Goal: Information Seeking & Learning: Find specific page/section

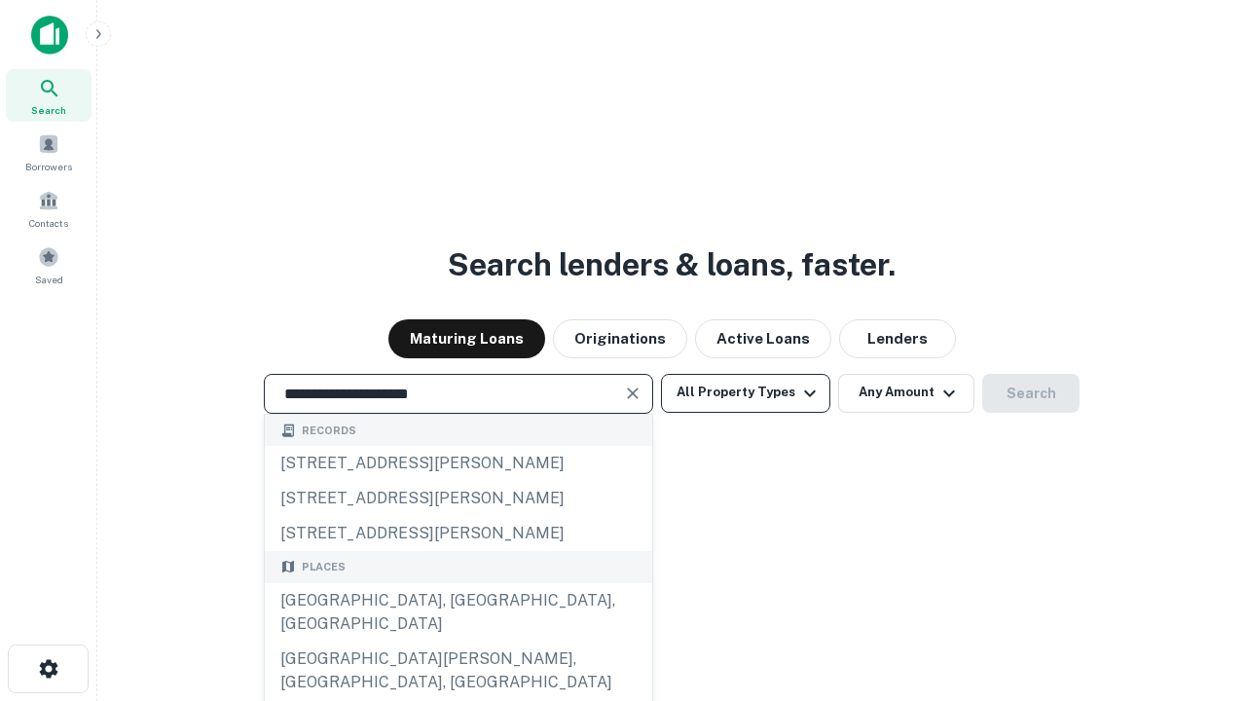
type input "**********"
click at [746, 392] on button "All Property Types" at bounding box center [745, 393] width 169 height 39
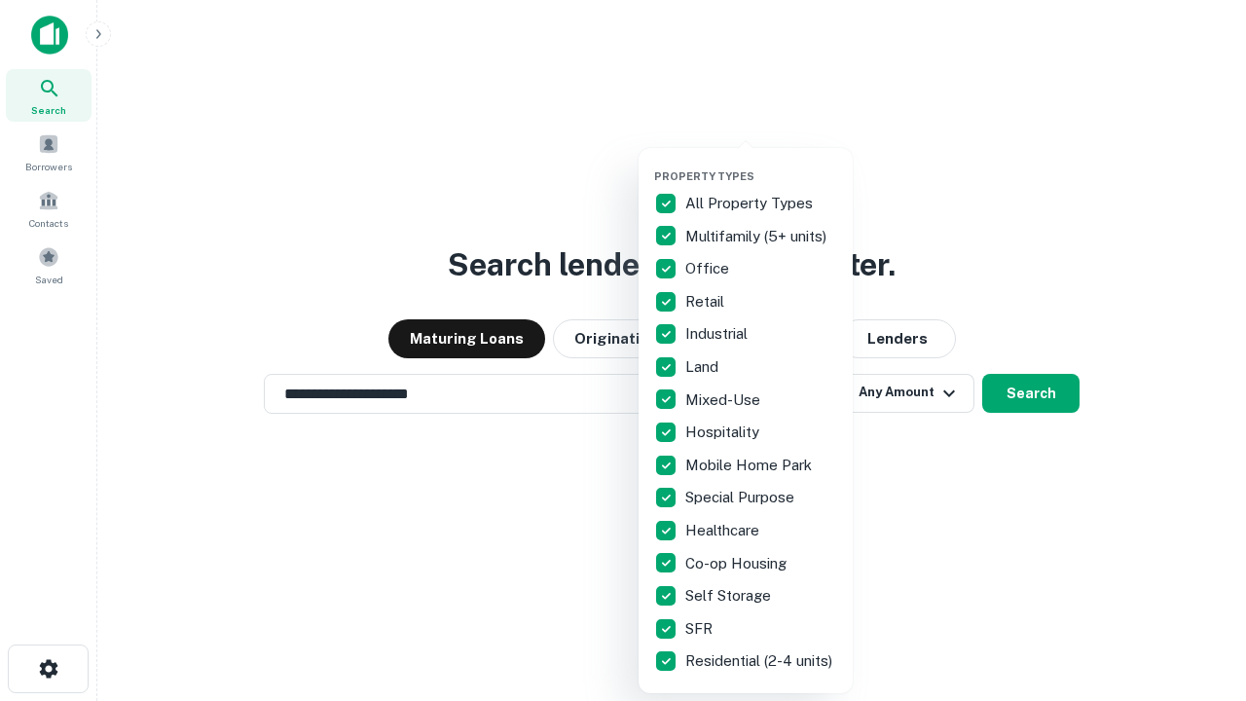
click at [761, 164] on button "button" at bounding box center [761, 164] width 214 height 1
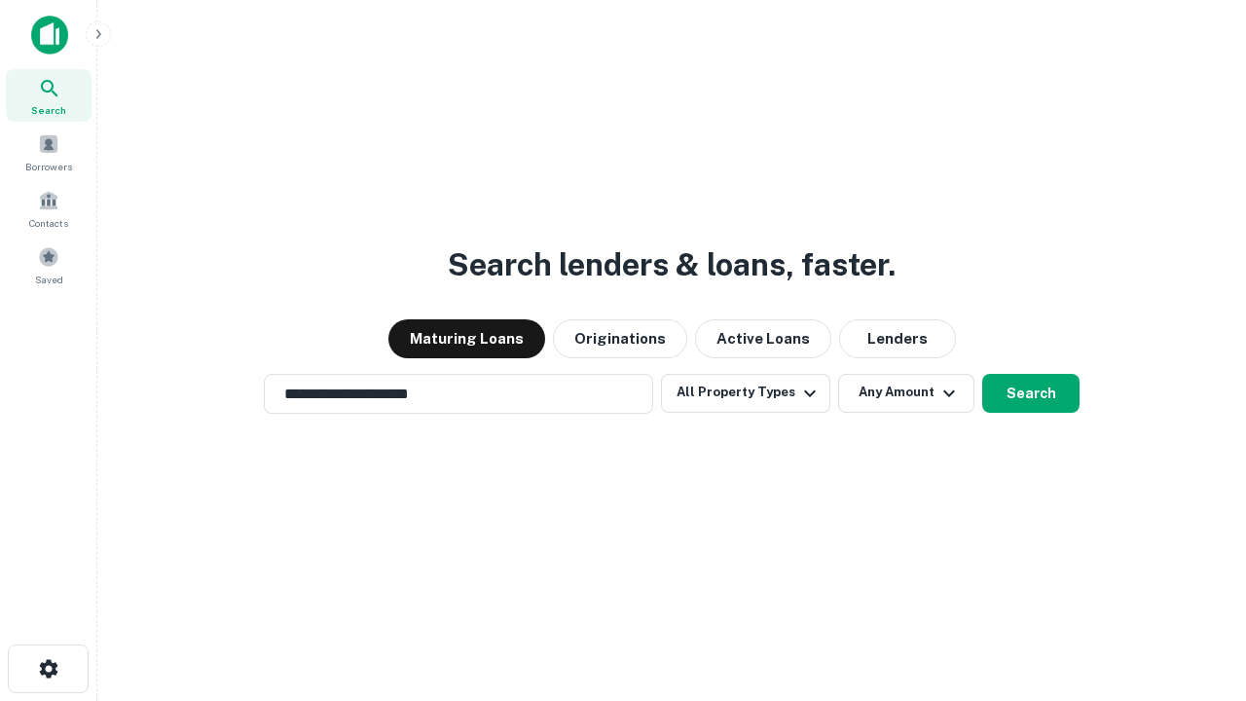
scroll to position [30, 0]
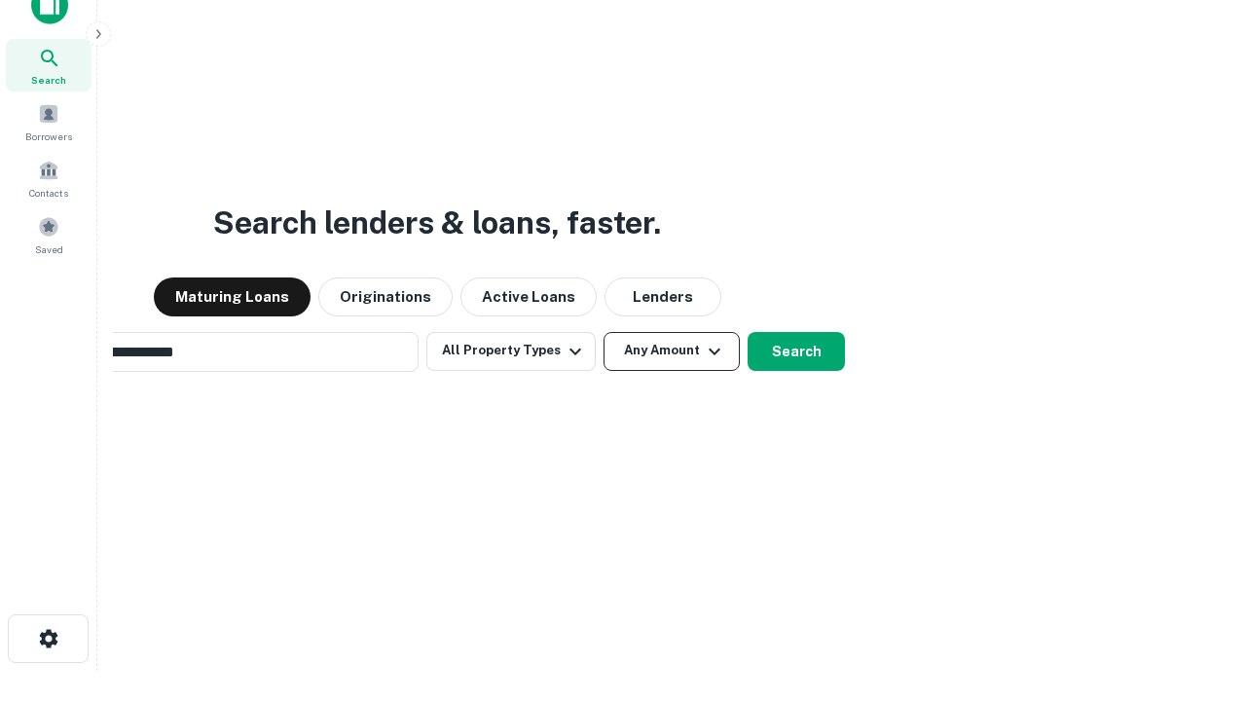
click at [604, 332] on button "Any Amount" at bounding box center [672, 351] width 136 height 39
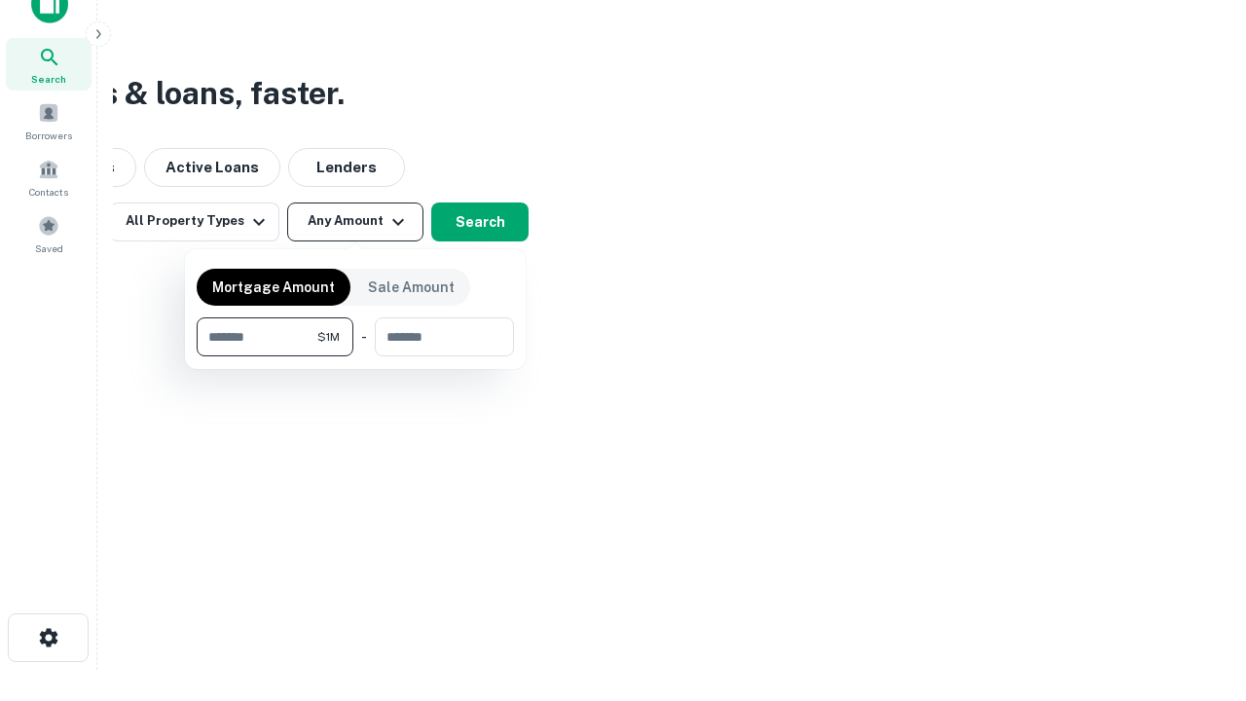
type input "*******"
click at [355, 356] on button "button" at bounding box center [355, 356] width 317 height 1
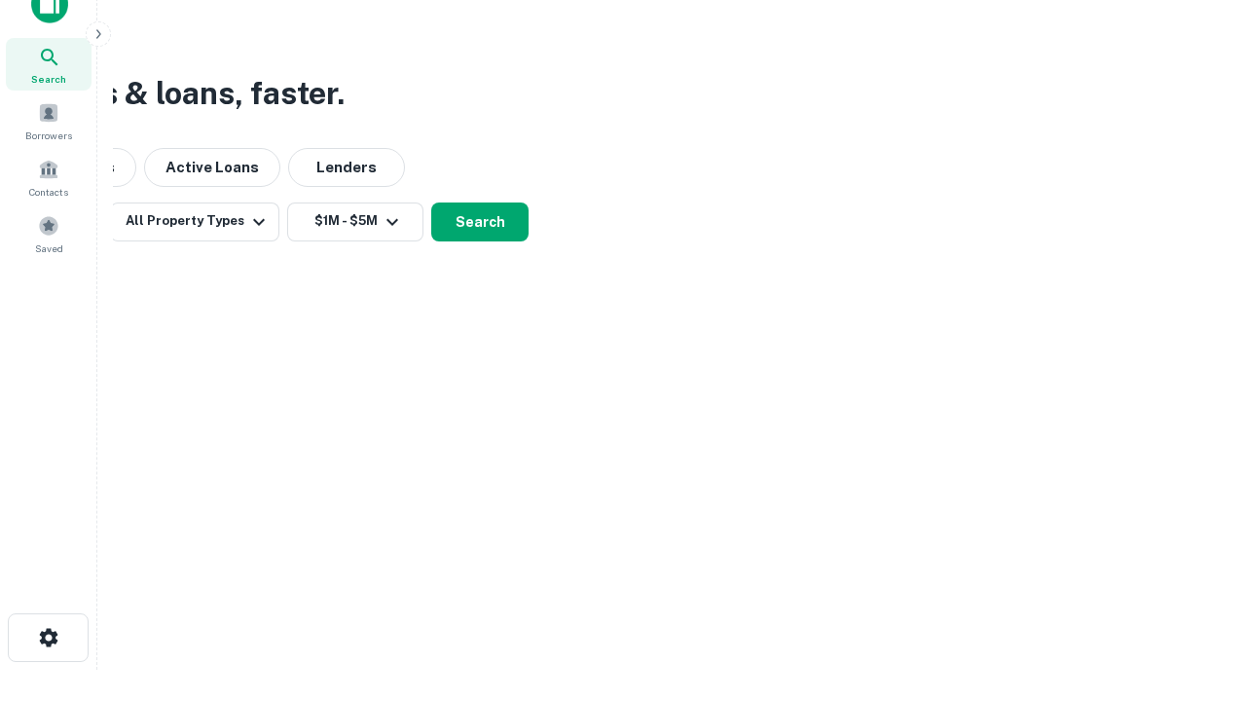
scroll to position [12, 359]
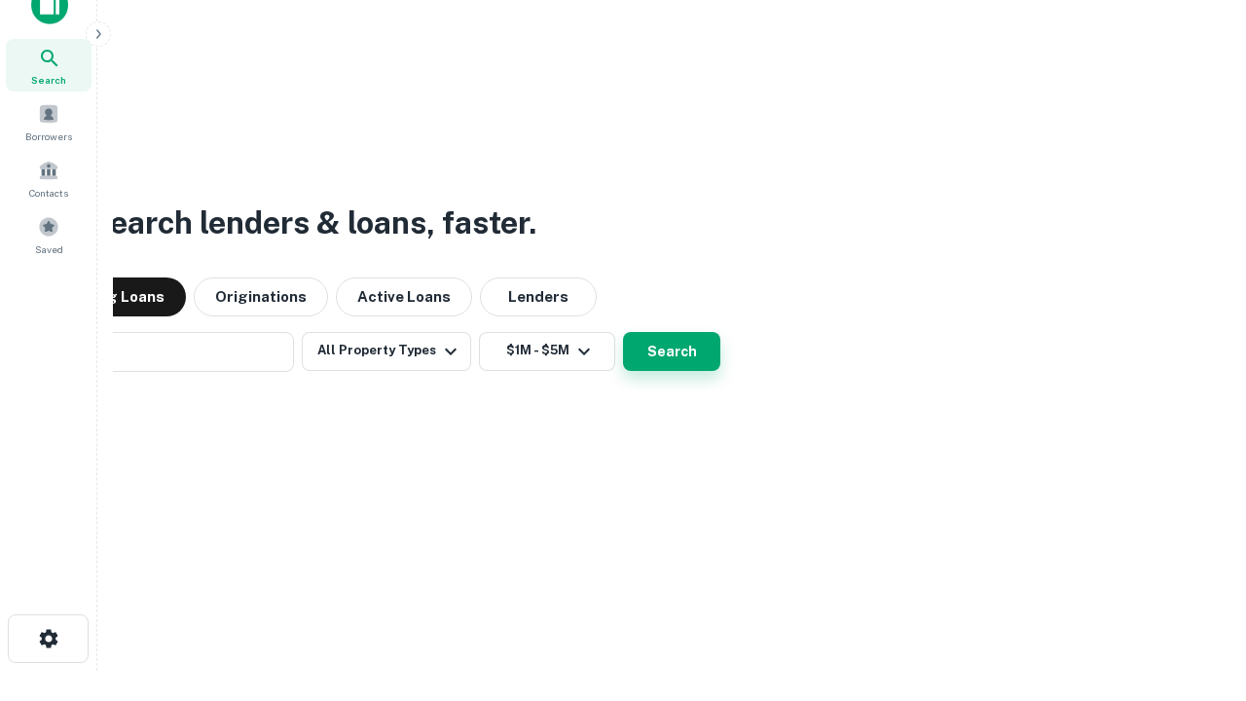
click at [623, 332] on button "Search" at bounding box center [671, 351] width 97 height 39
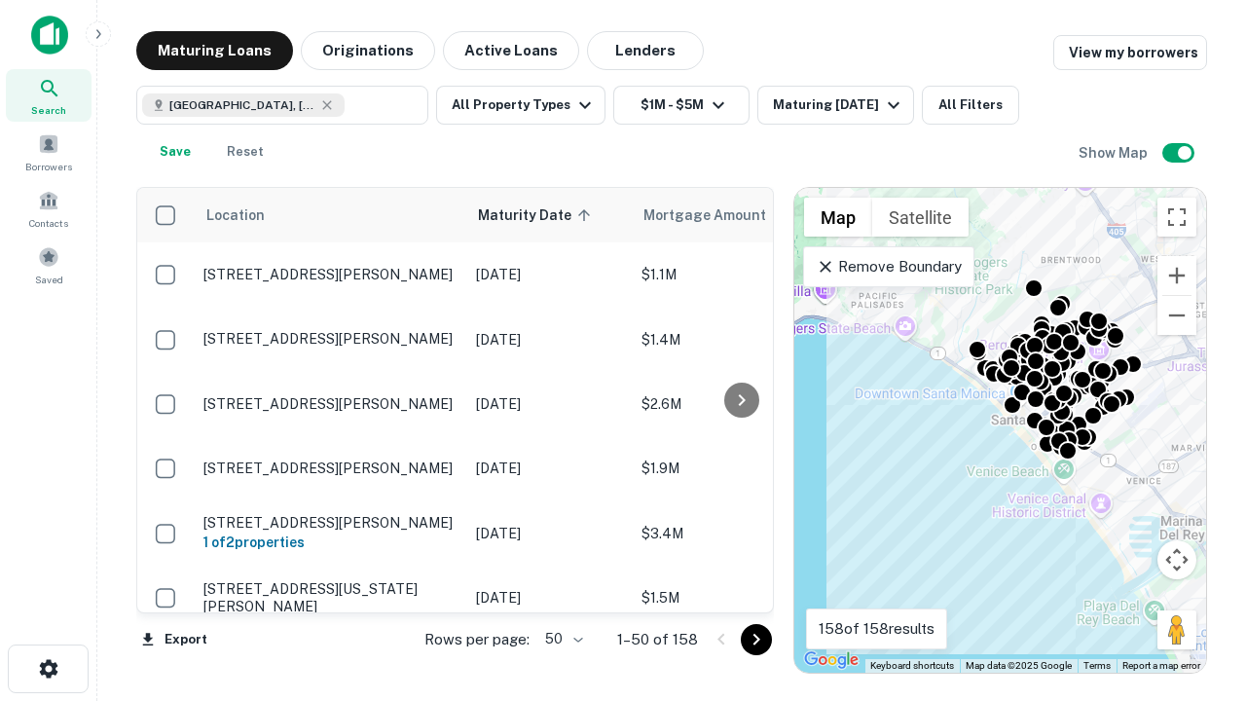
click at [561, 639] on body "Search Borrowers Contacts Saved Maturing Loans Originations Active Loans Lender…" at bounding box center [623, 350] width 1246 height 701
click at [562, 590] on li "25" at bounding box center [561, 589] width 56 height 35
